Goal: Information Seeking & Learning: Learn about a topic

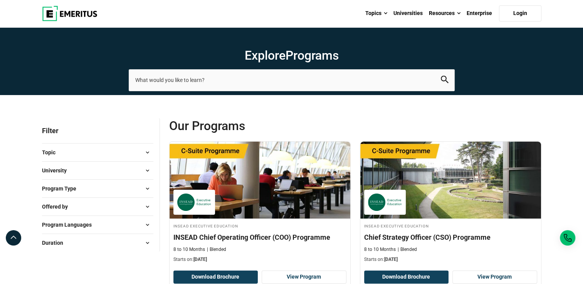
click at [79, 173] on button "University" at bounding box center [97, 171] width 111 height 12
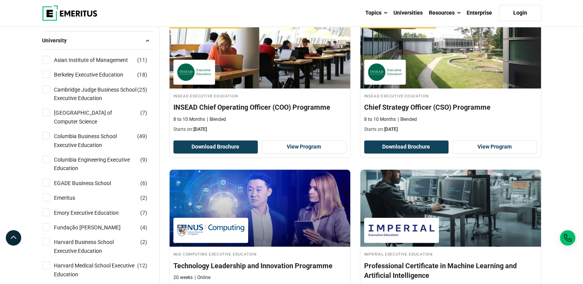
scroll to position [131, 0]
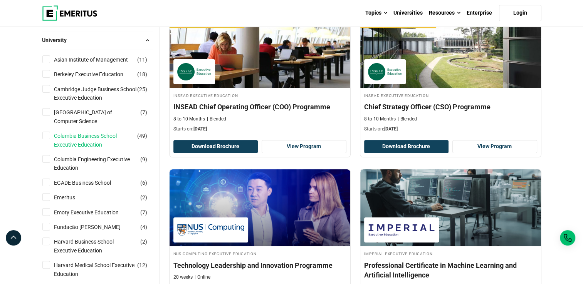
click at [81, 145] on link "Columbia Business School Executive Education" at bounding box center [103, 140] width 98 height 17
checkbox input "true"
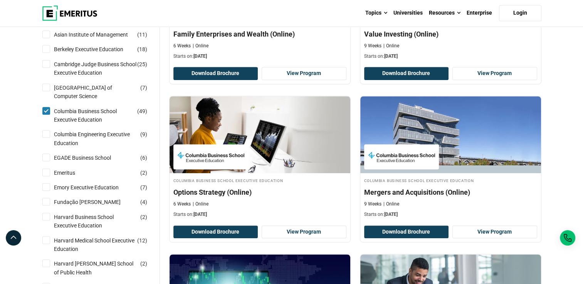
scroll to position [363, 0]
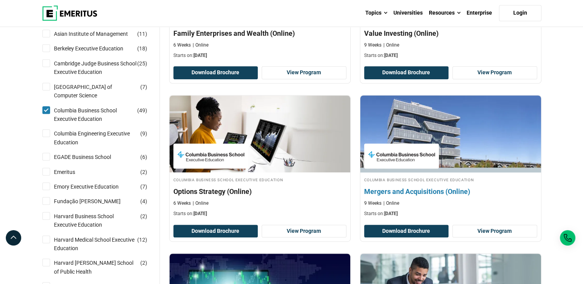
click at [473, 159] on img at bounding box center [450, 134] width 199 height 85
